Goal: Use online tool/utility: Utilize a website feature to perform a specific function

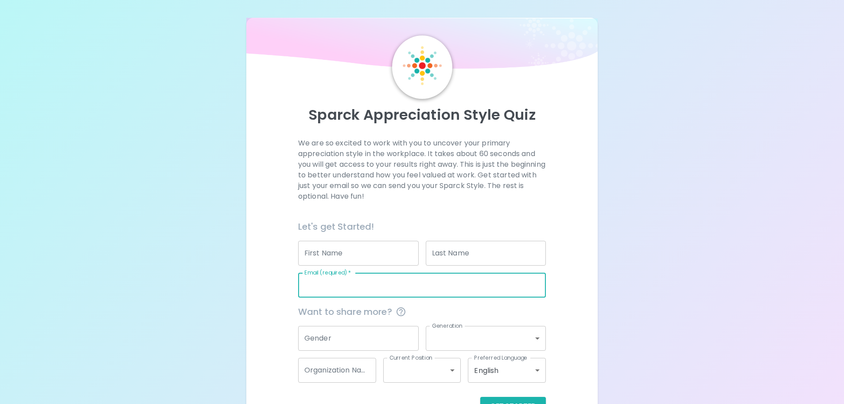
drag, startPoint x: 379, startPoint y: 283, endPoint x: 12, endPoint y: 263, distance: 367.7
click at [12, 263] on div "Sparck Appreciation Style Quiz We are so excited to work with you to uncover yo…" at bounding box center [422, 216] width 844 height 433
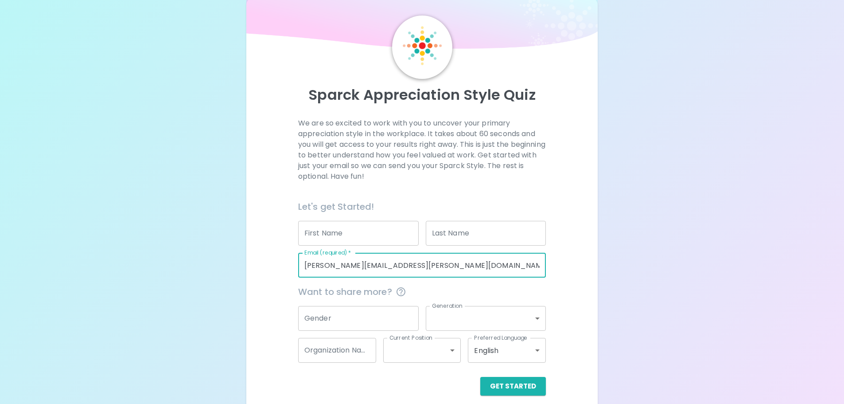
scroll to position [29, 0]
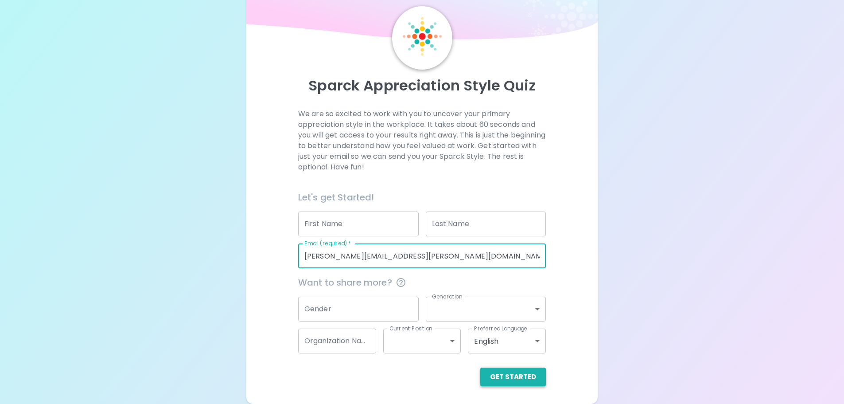
type input "[PERSON_NAME][EMAIL_ADDRESS][PERSON_NAME][DOMAIN_NAME]"
click at [498, 373] on button "Get Started" at bounding box center [513, 376] width 66 height 19
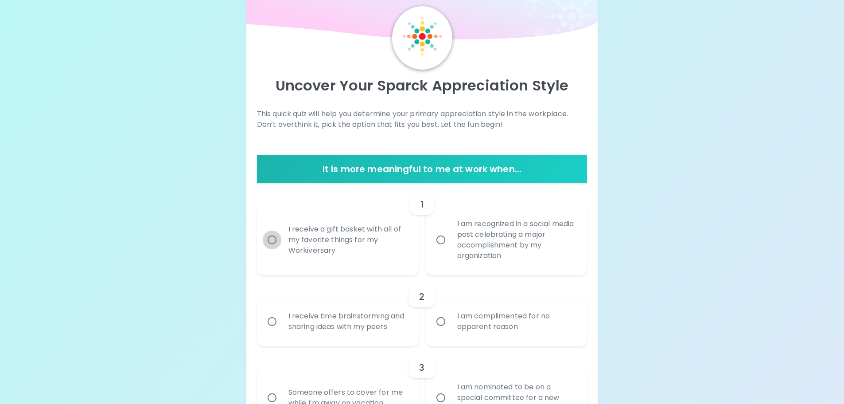
click at [271, 237] on input "I receive a gift basket with all of my favorite things for my Workiversary" at bounding box center [272, 239] width 19 height 19
radio input "true"
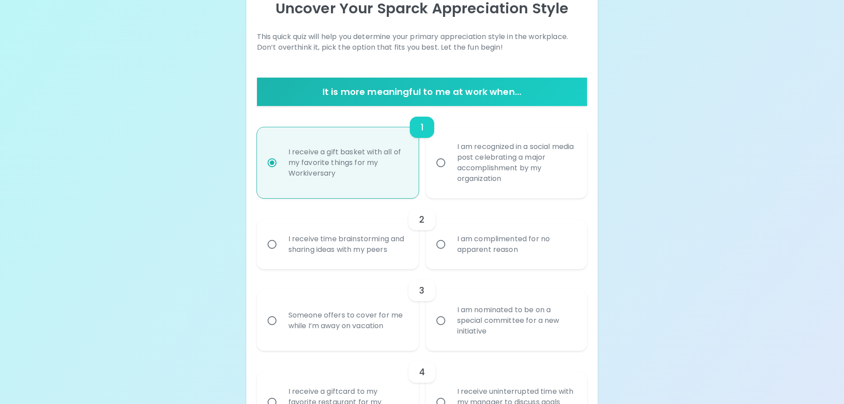
scroll to position [144, 0]
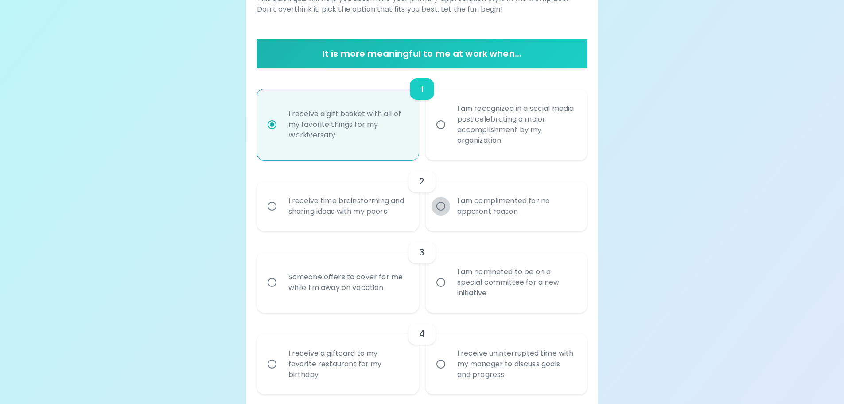
click at [442, 204] on input "I am complimented for no apparent reason" at bounding box center [440, 206] width 19 height 19
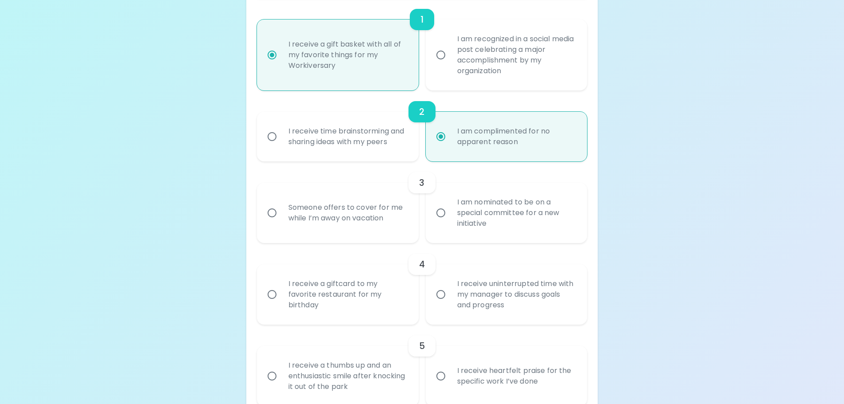
scroll to position [215, 0]
radio input "true"
click at [275, 210] on input "Someone offers to cover for me while I’m away on vacation" at bounding box center [272, 211] width 19 height 19
radio input "false"
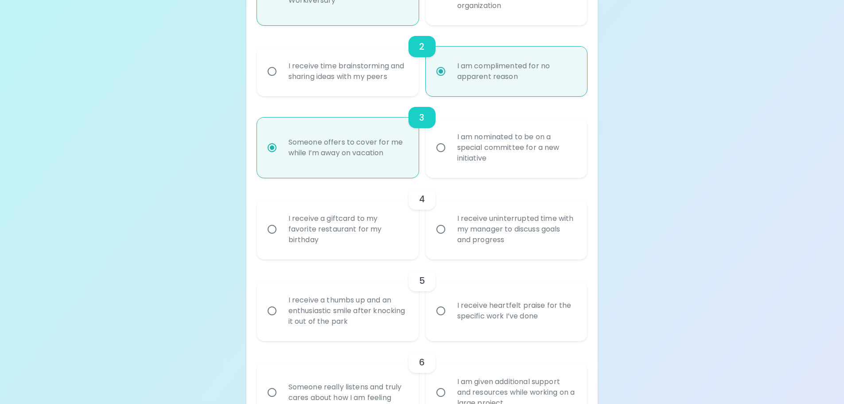
scroll to position [286, 0]
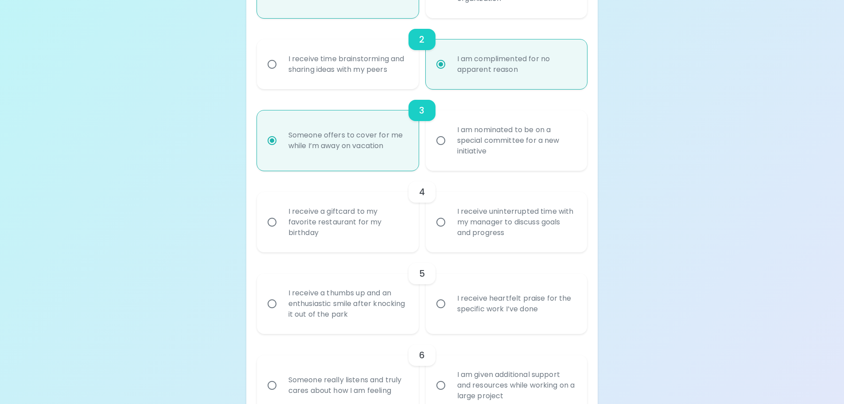
radio input "true"
click at [274, 222] on input "I receive a giftcard to my favorite restaurant for my birthday" at bounding box center [272, 222] width 19 height 19
radio input "false"
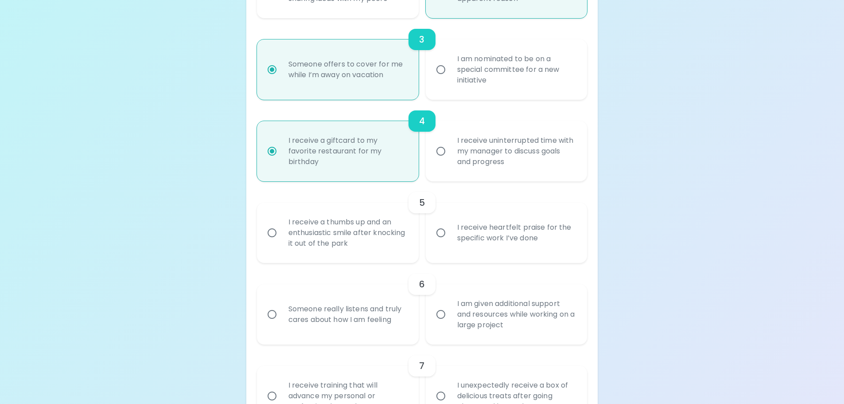
radio input "true"
click at [442, 231] on input "I receive heartfelt praise for the specific work I’ve done" at bounding box center [440, 232] width 19 height 19
radio input "false"
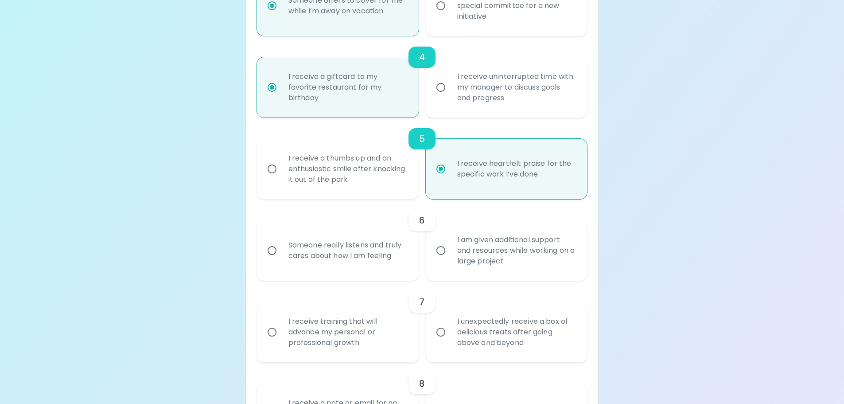
scroll to position [428, 0]
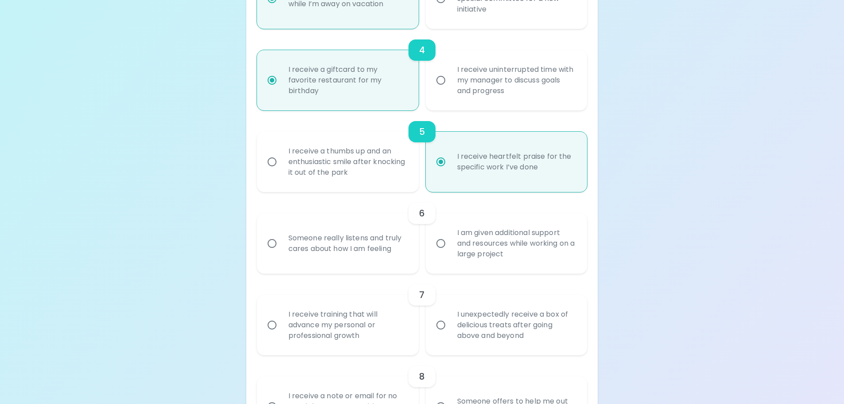
radio input "true"
click at [268, 241] on input "Someone really listens and truly cares about how I am feeling" at bounding box center [272, 243] width 19 height 19
radio input "false"
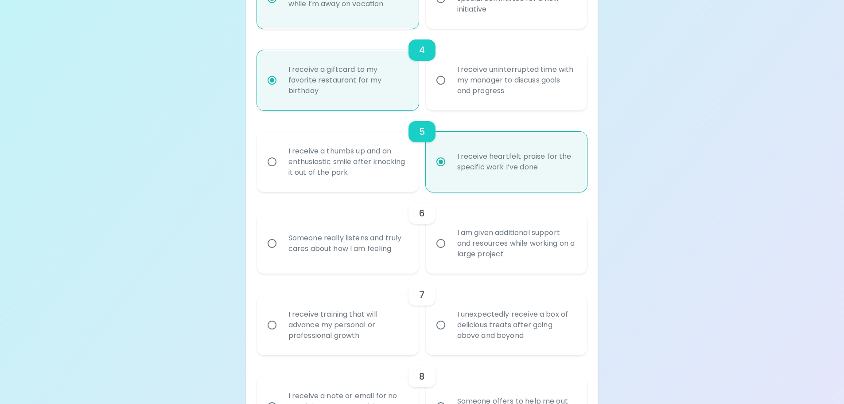
radio input "false"
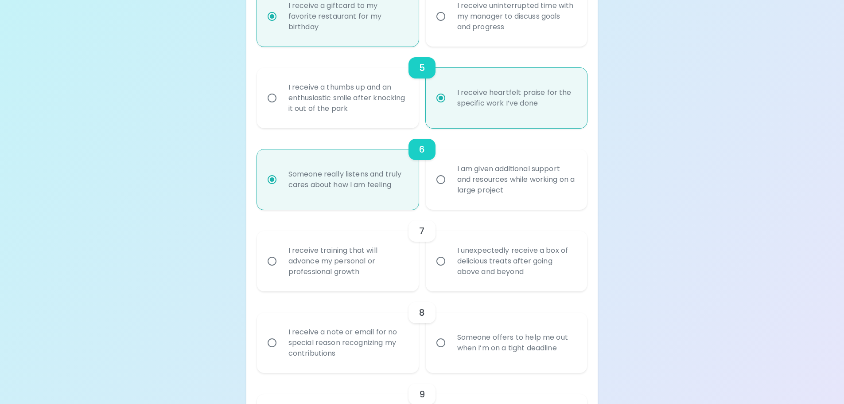
scroll to position [499, 0]
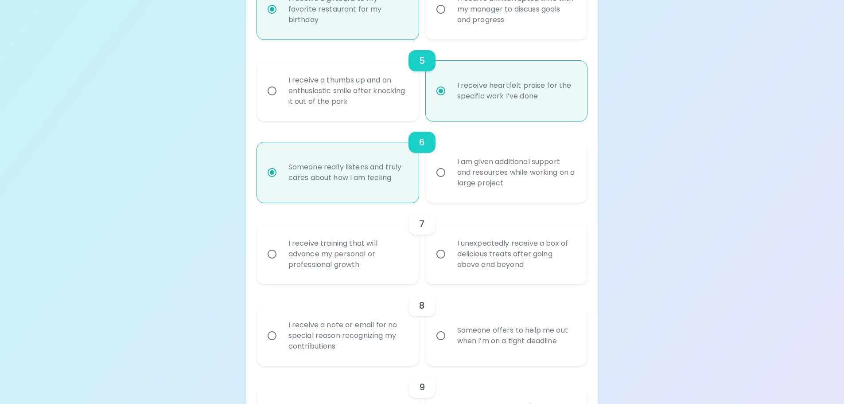
radio input "true"
click at [440, 256] on input "I unexpectedly receive a box of delicious treats after going above and beyond" at bounding box center [440, 254] width 19 height 19
radio input "false"
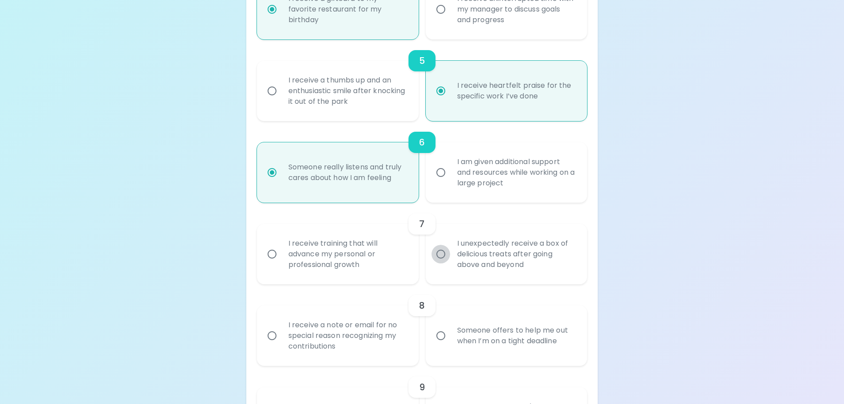
radio input "false"
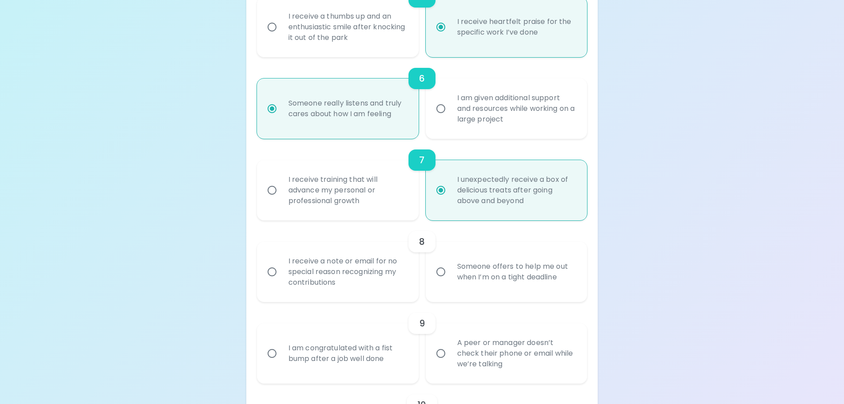
scroll to position [570, 0]
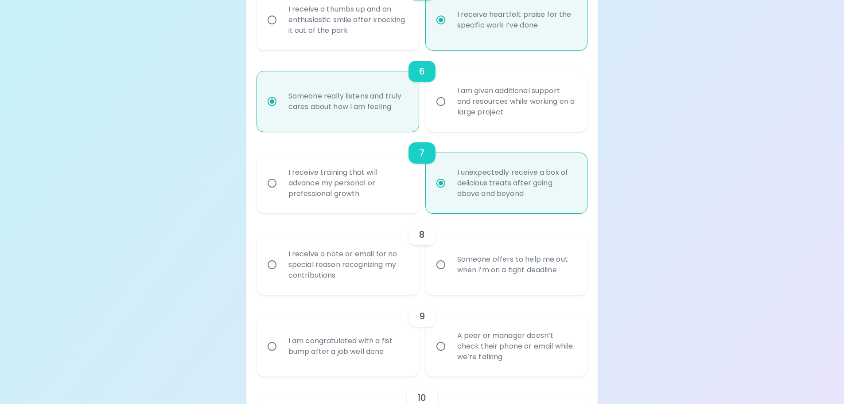
radio input "true"
click at [439, 264] on input "Someone offers to help me out when I’m on a tight deadline" at bounding box center [440, 264] width 19 height 19
radio input "false"
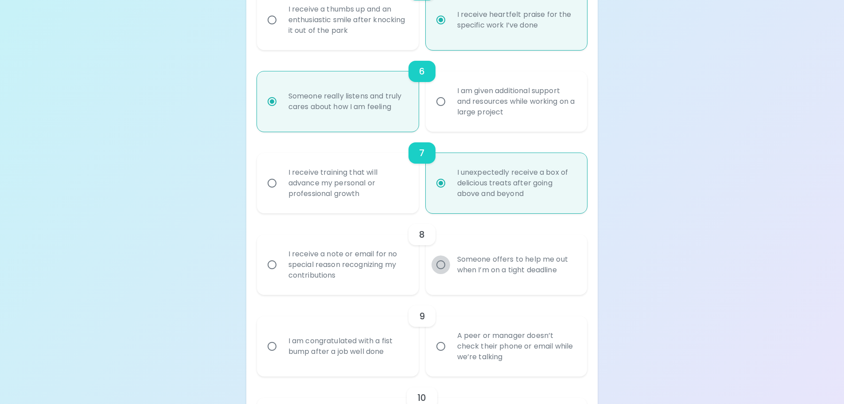
radio input "false"
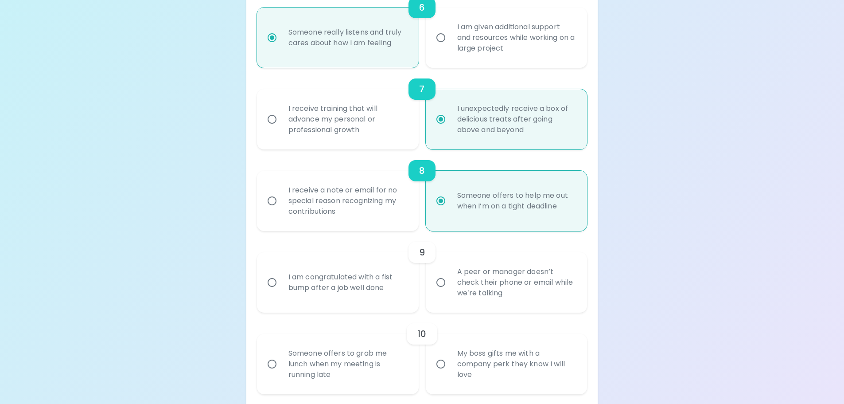
scroll to position [640, 0]
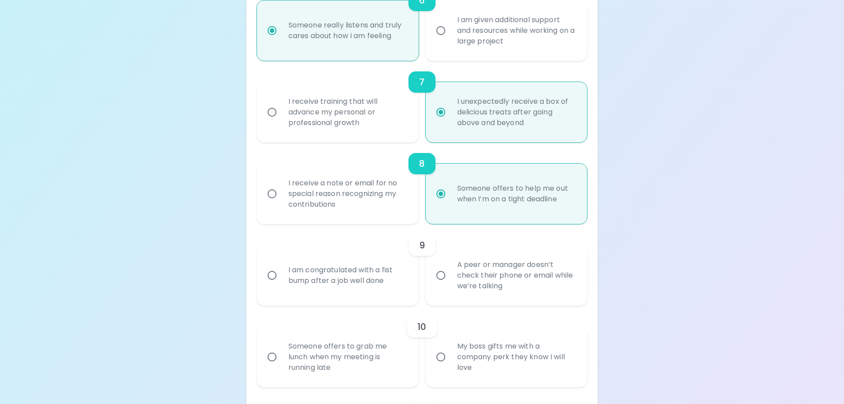
radio input "true"
click at [442, 275] on input "A peer or manager doesn’t check their phone or email while we’re talking" at bounding box center [440, 275] width 19 height 19
radio input "false"
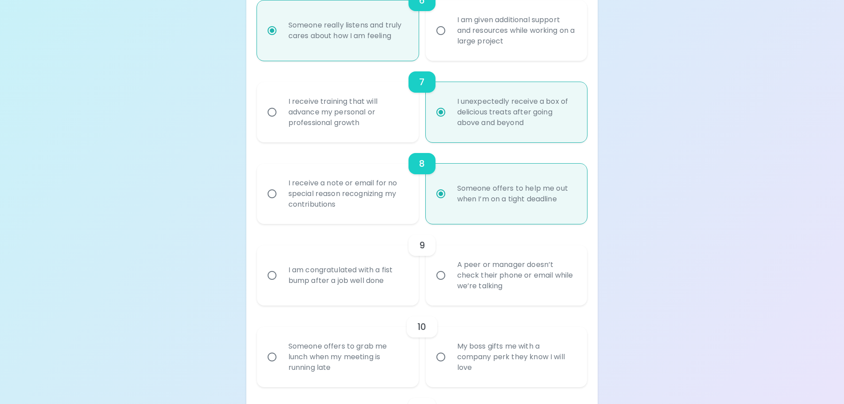
radio input "false"
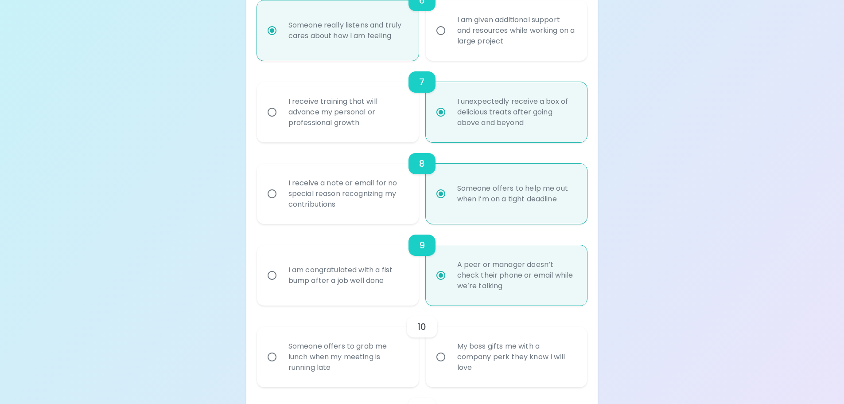
scroll to position [711, 0]
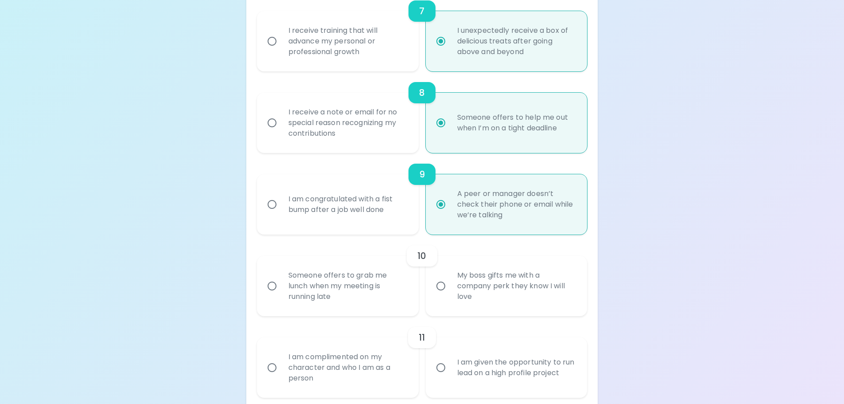
radio input "true"
click at [441, 286] on input "My boss gifts me with a company perk they know I will love" at bounding box center [440, 285] width 19 height 19
radio input "false"
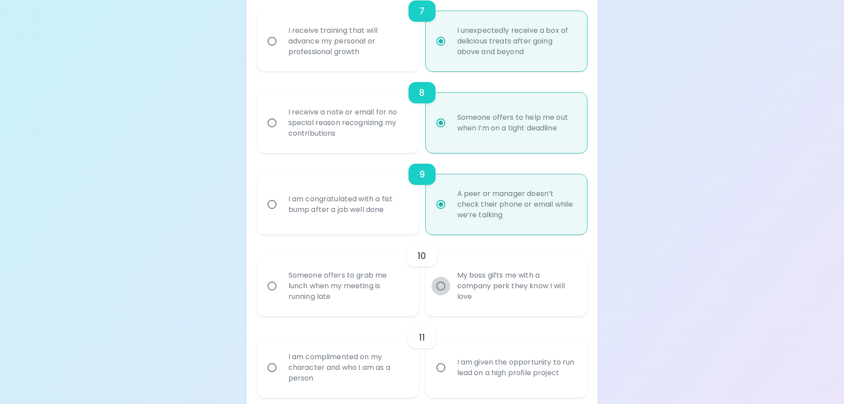
radio input "false"
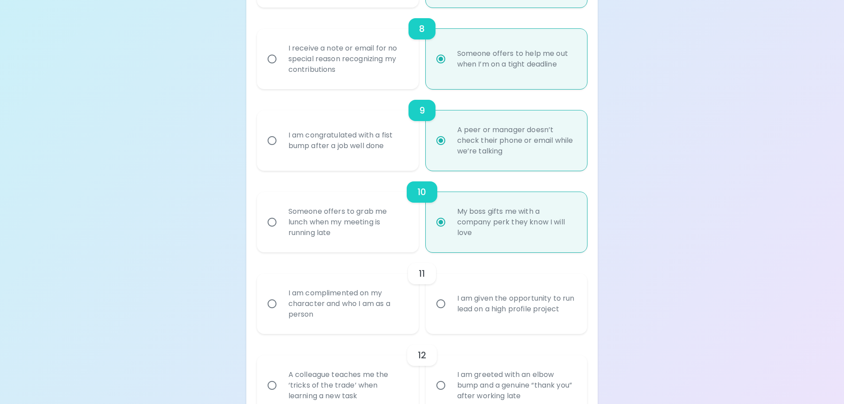
scroll to position [782, 0]
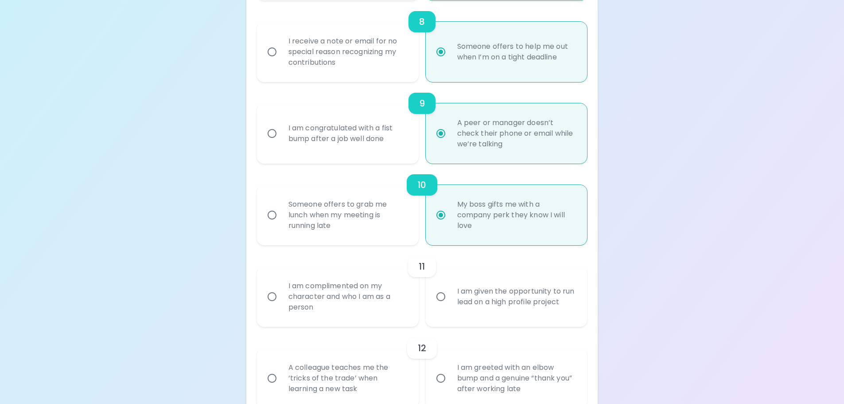
radio input "true"
click at [269, 295] on input "I am complimented on my character and who I am as a person" at bounding box center [272, 296] width 19 height 19
radio input "false"
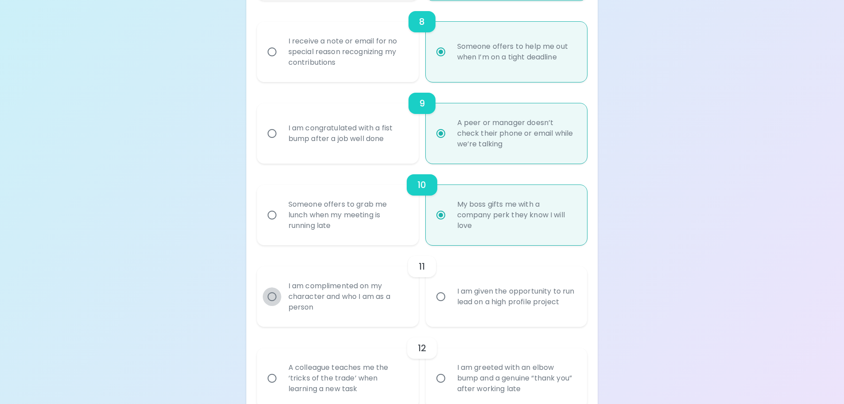
radio input "false"
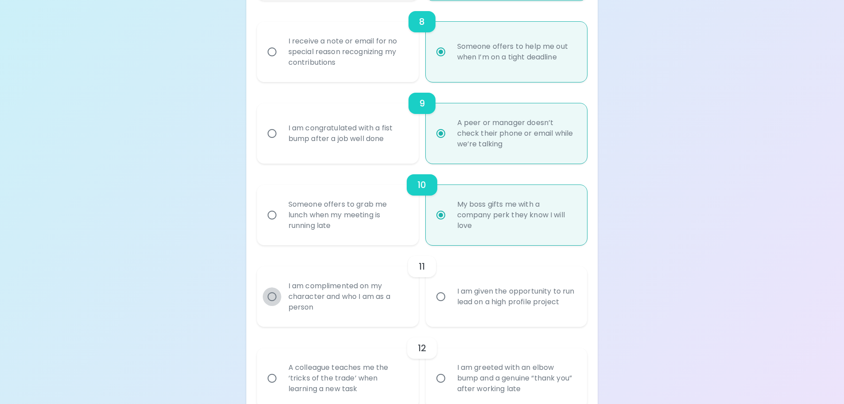
radio input "false"
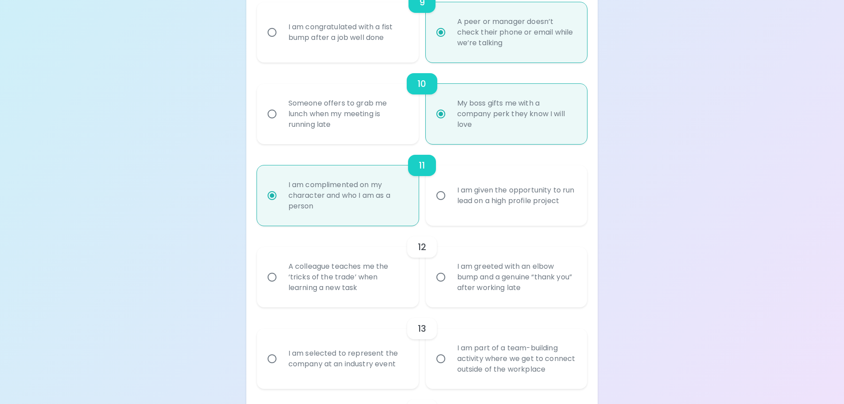
scroll to position [897, 0]
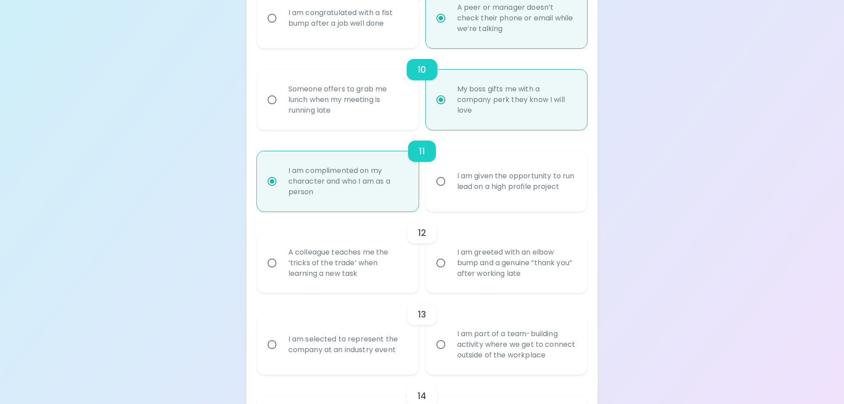
radio input "true"
click at [272, 264] on input "A colleague teaches me the ‘tricks of the trade’ when learning a new task" at bounding box center [272, 262] width 19 height 19
radio input "false"
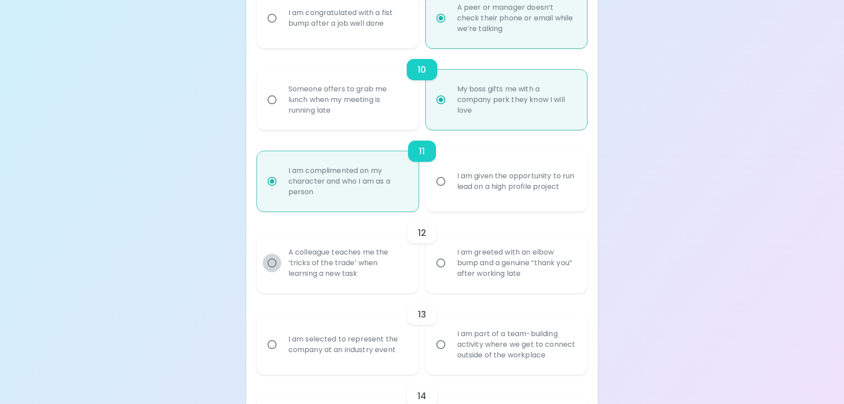
radio input "false"
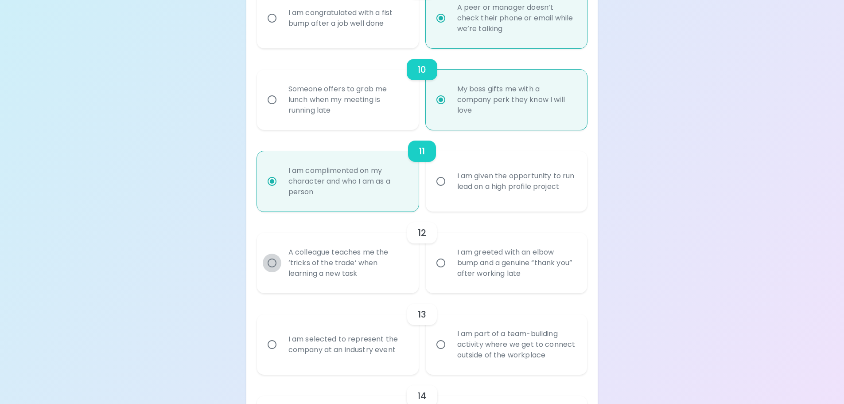
radio input "false"
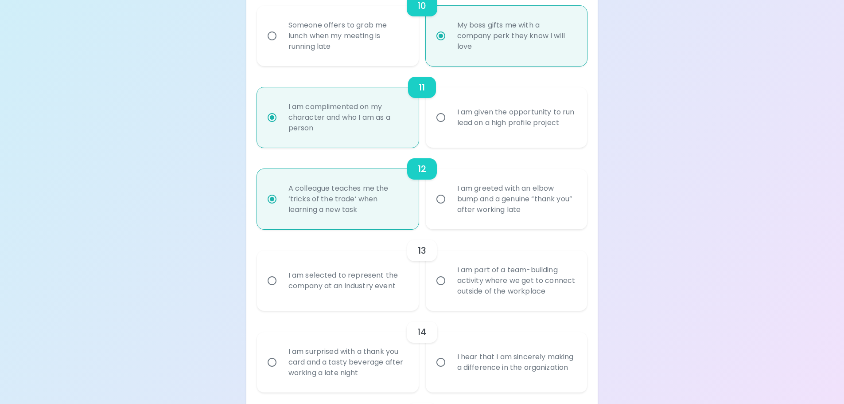
scroll to position [968, 0]
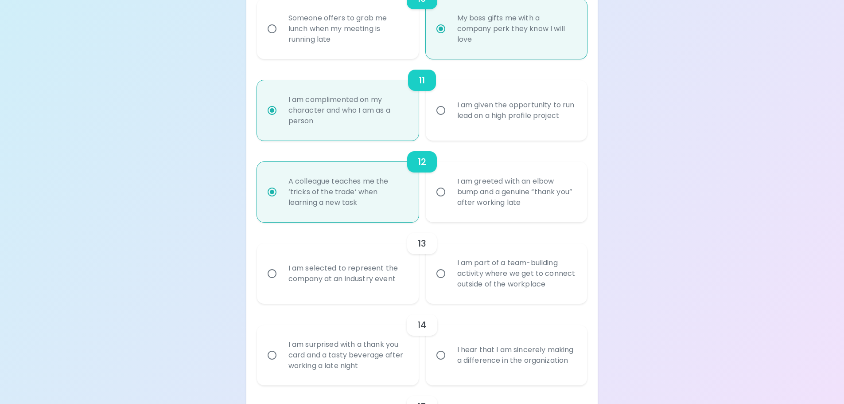
radio input "true"
click at [441, 274] on input "I am part of a team-building activity where we get to connect outside of the wo…" at bounding box center [440, 273] width 19 height 19
radio input "false"
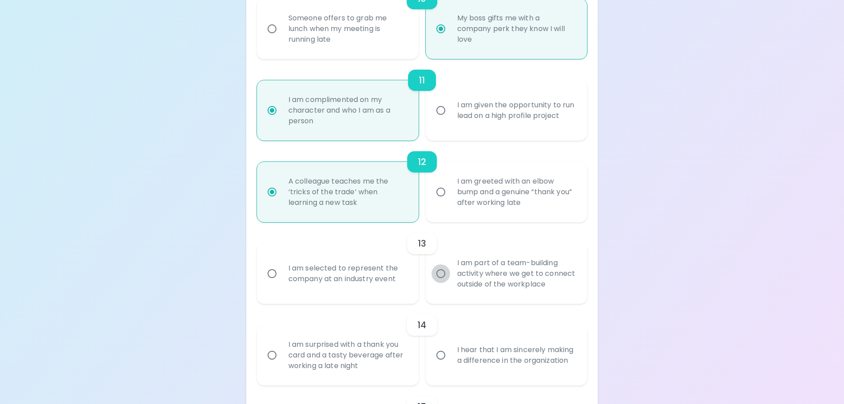
radio input "false"
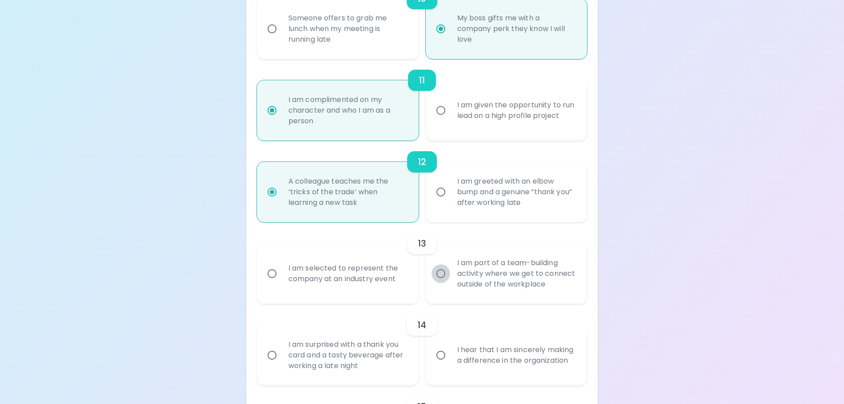
radio input "false"
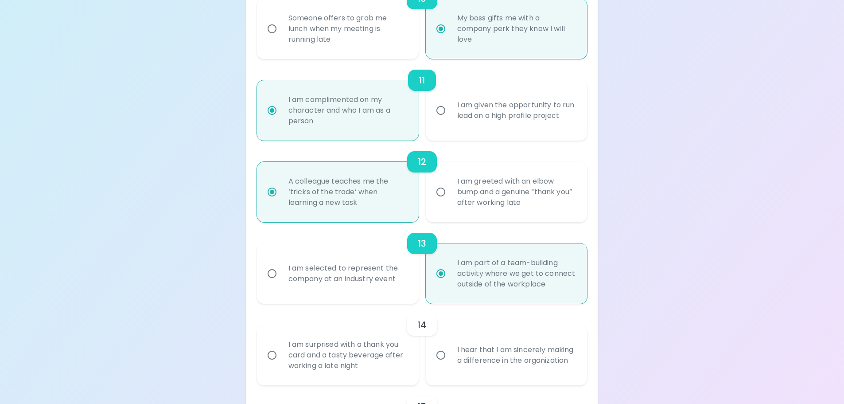
scroll to position [1039, 0]
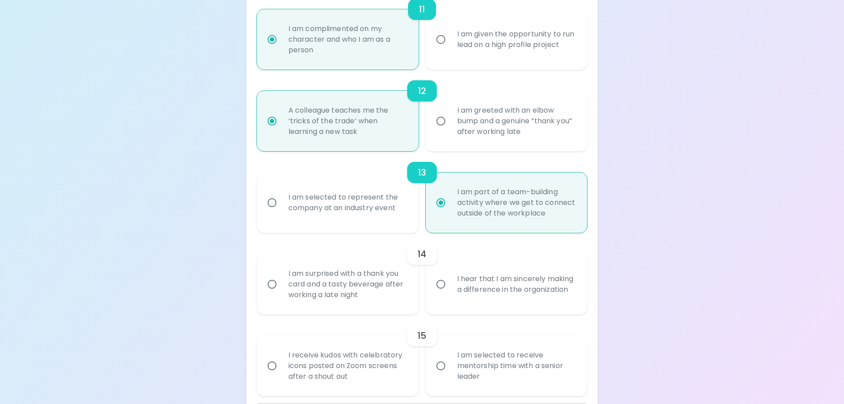
radio input "true"
click at [440, 283] on input "I hear that I am sincerely making a difference in the organization" at bounding box center [440, 284] width 19 height 19
radio input "false"
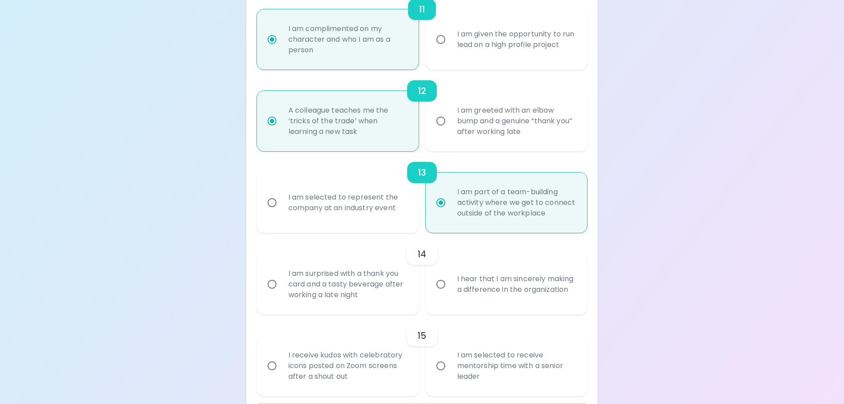
radio input "false"
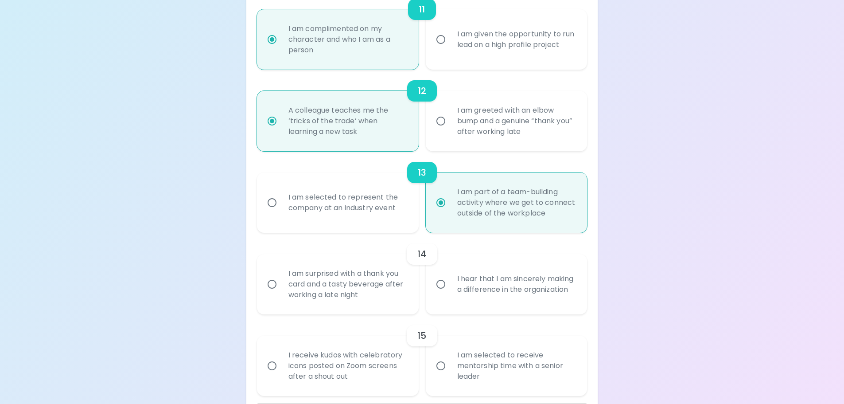
radio input "false"
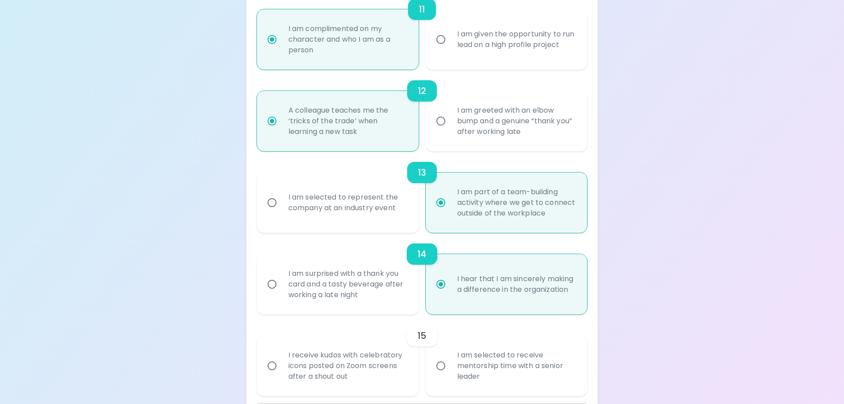
scroll to position [1075, 0]
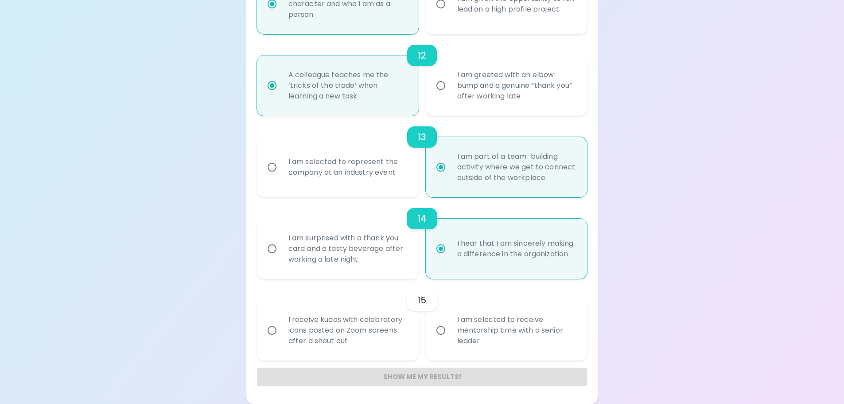
radio input "true"
click at [441, 329] on input "I am selected to receive mentorship time with a senior leader" at bounding box center [440, 330] width 19 height 19
radio input "false"
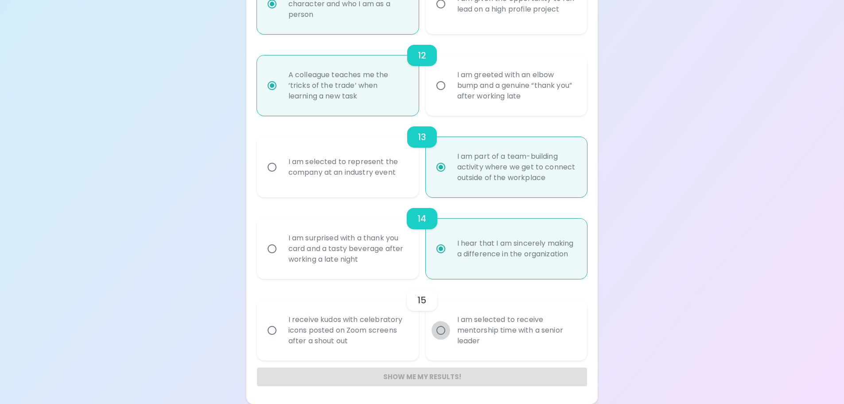
radio input "false"
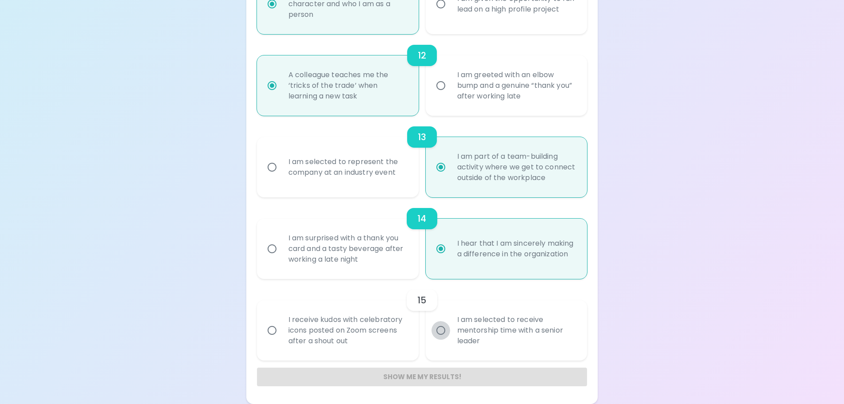
radio input "false"
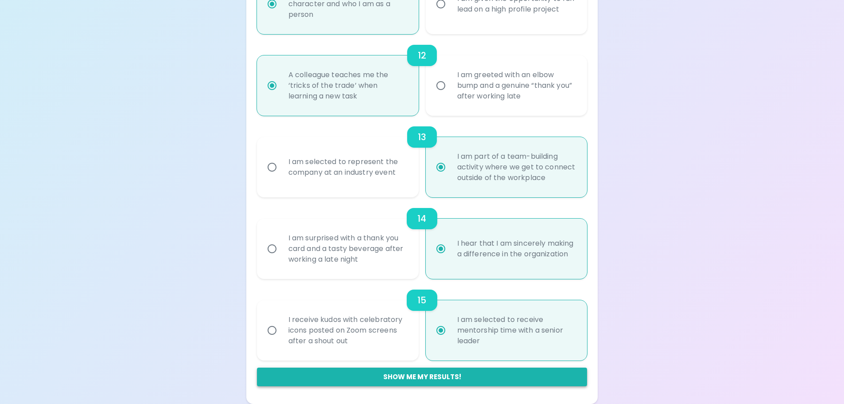
radio input "true"
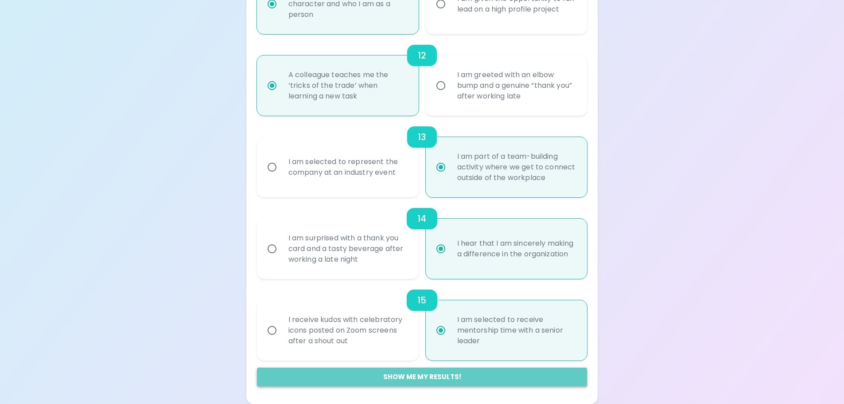
click at [421, 373] on button "Show me my results!" at bounding box center [422, 376] width 330 height 19
radio input "false"
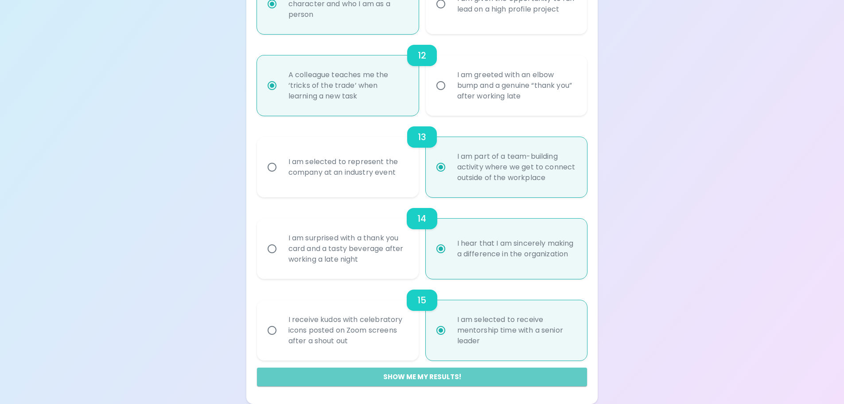
radio input "false"
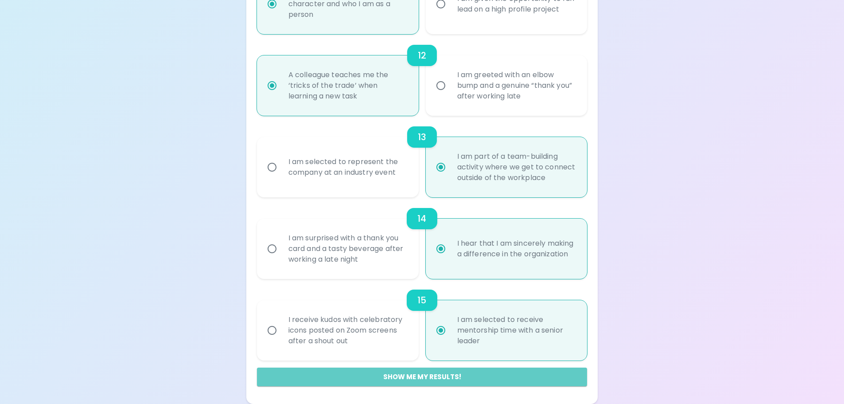
radio input "false"
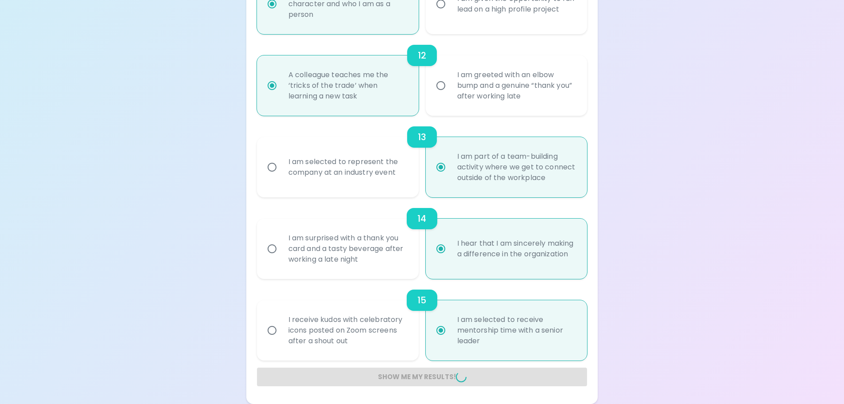
radio input "false"
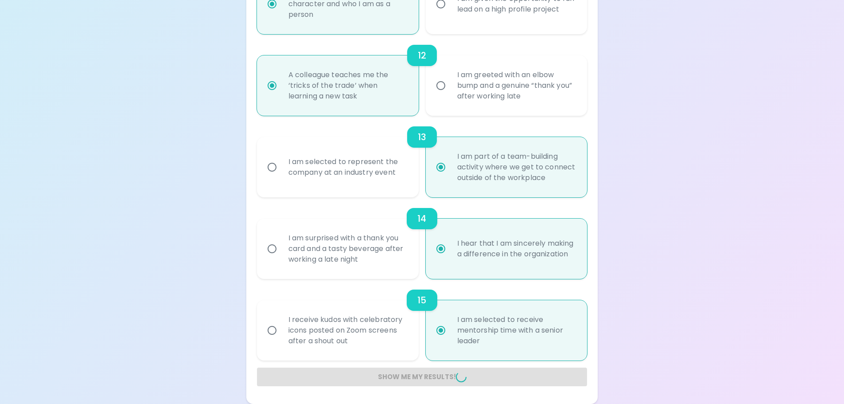
radio input "false"
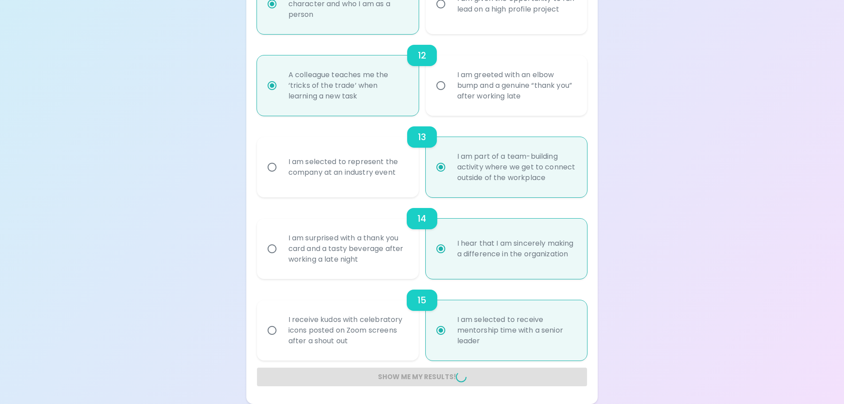
radio input "false"
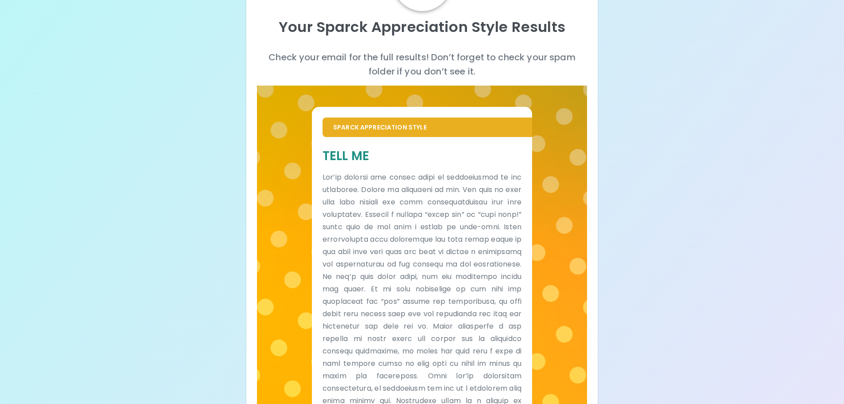
scroll to position [0, 0]
